Goal: Navigation & Orientation: Find specific page/section

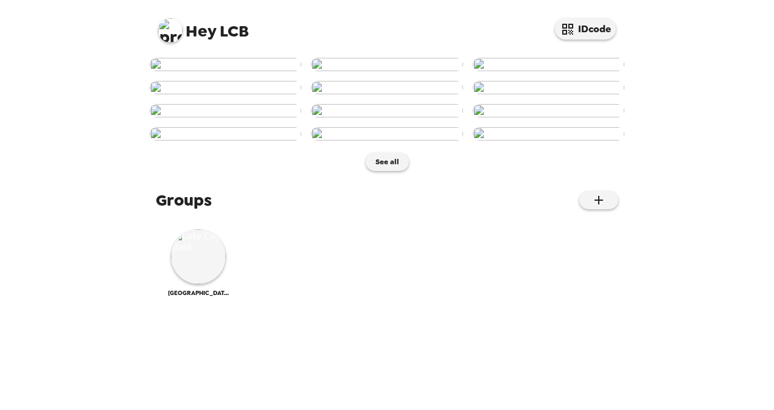
scroll to position [617, 0]
click at [201, 284] on img at bounding box center [198, 256] width 55 height 55
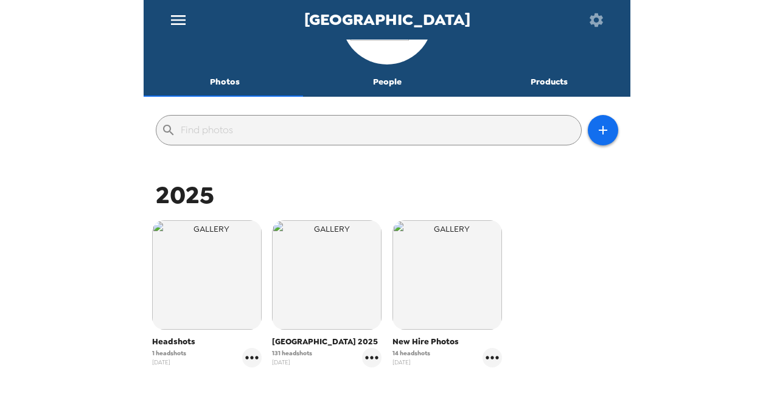
scroll to position [183, 0]
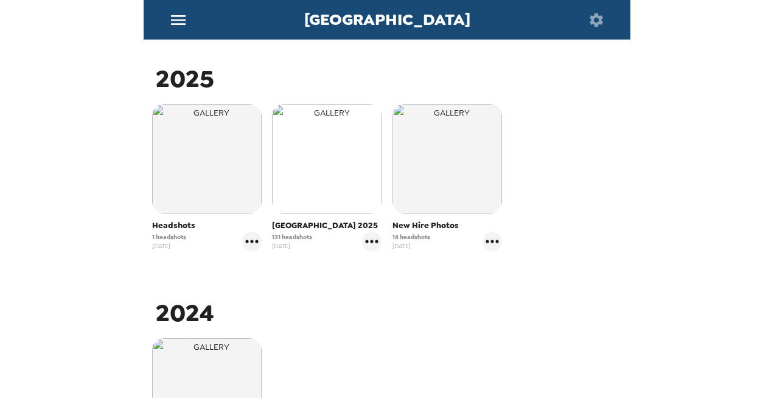
click at [331, 163] on img "button" at bounding box center [327, 159] width 110 height 110
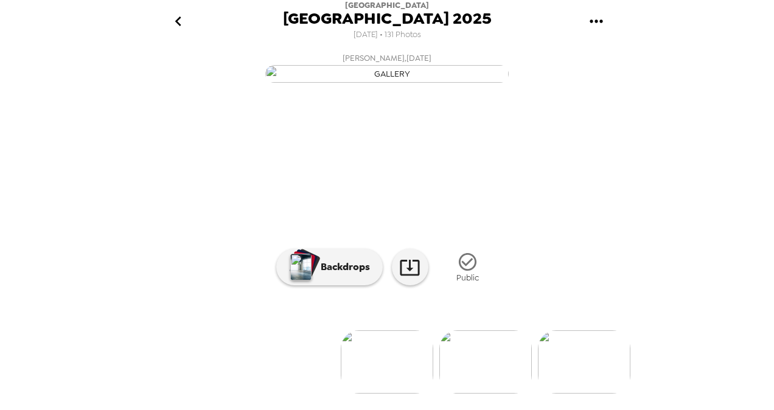
scroll to position [125, 0]
click at [671, 398] on div "[GEOGRAPHIC_DATA] 2025 [DATE] • 131 Photos [PERSON_NAME] , [DATE] LCB Employee …" at bounding box center [387, 205] width 774 height 410
